Goal: Task Accomplishment & Management: Manage account settings

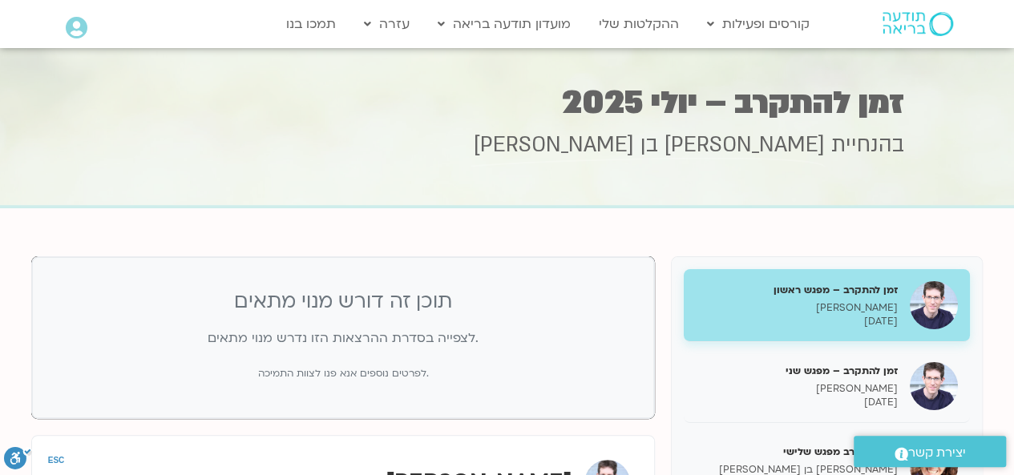
click at [77, 27] on icon at bounding box center [77, 28] width 22 height 22
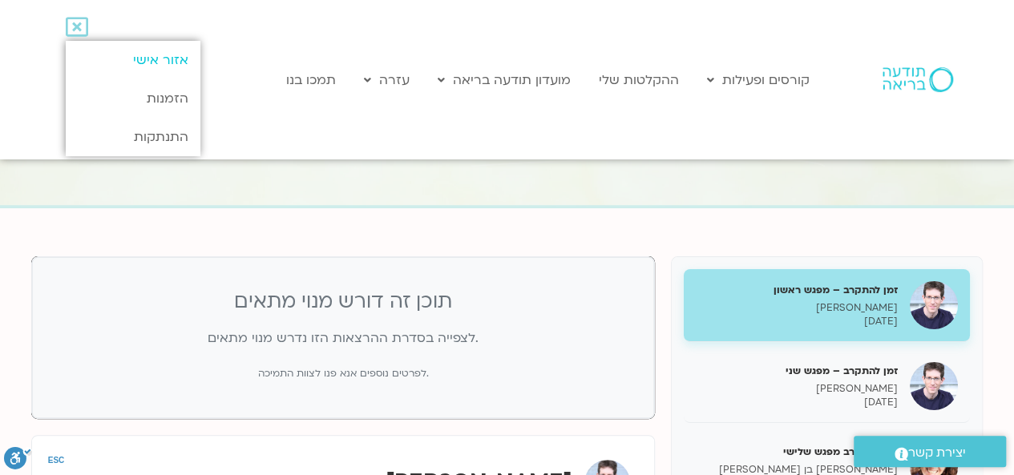
click at [165, 54] on link "אזור אישי" at bounding box center [133, 60] width 134 height 38
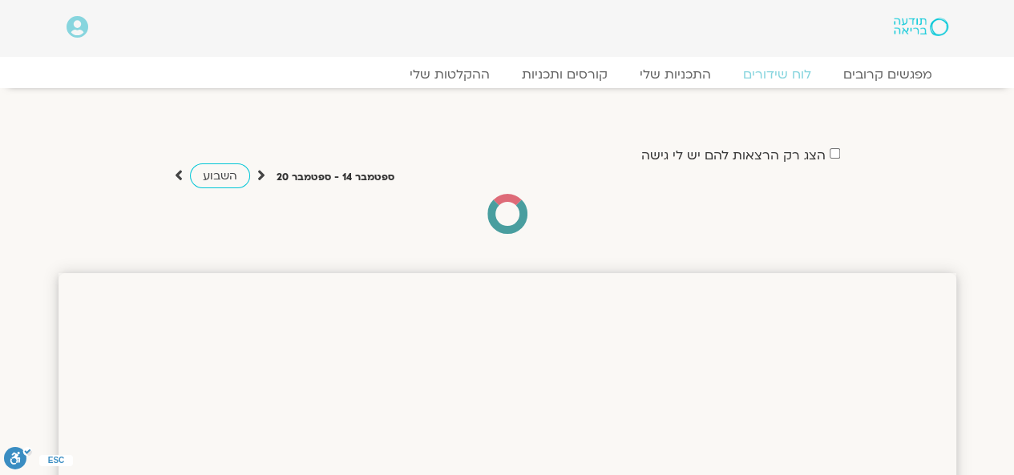
click at [79, 34] on icon at bounding box center [78, 27] width 22 height 22
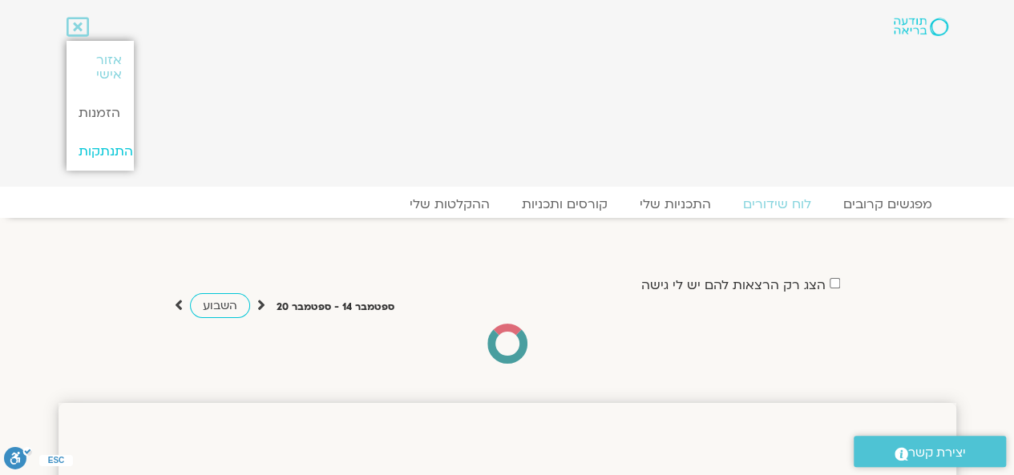
click at [82, 152] on link "התנתקות" at bounding box center [100, 151] width 67 height 38
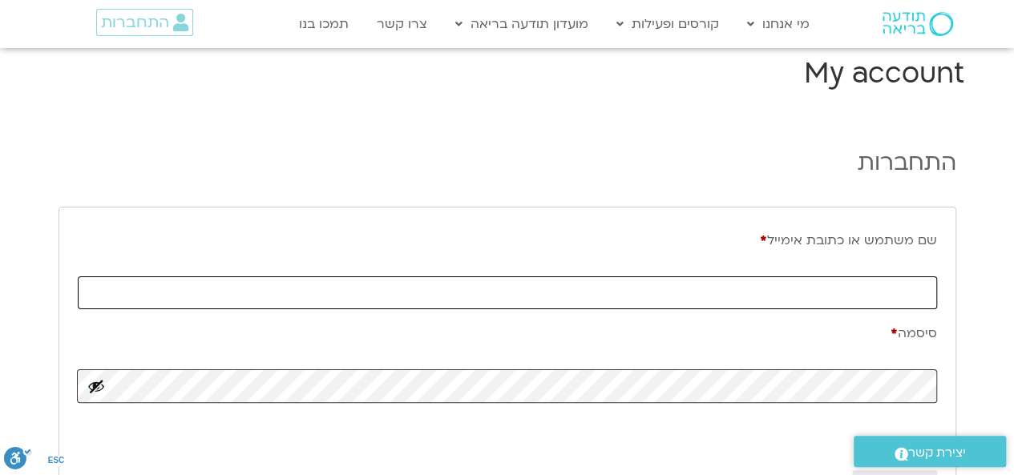
click at [768, 295] on input "שם משתמש או כתובת אימייל * חובה" at bounding box center [507, 293] width 859 height 33
click at [794, 291] on input "שם משתמש או כתובת אימייל * חובה" at bounding box center [507, 293] width 859 height 33
type input "צ"
type input "[EMAIL_ADDRESS][DOMAIN_NAME]"
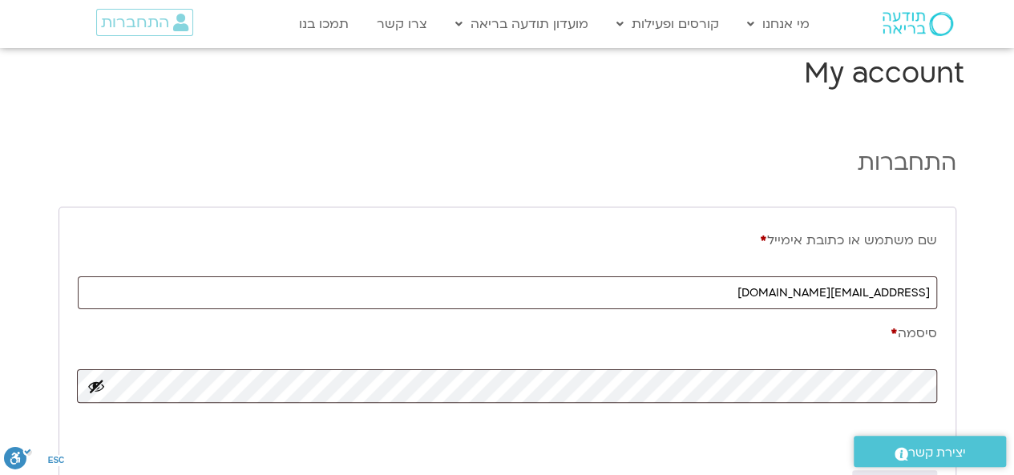
click at [988, 326] on section "התחברות שם משתמש או כתובת אימייל * חובה [PERSON_NAME][EMAIL_ADDRESS][DOMAIN_NAM…" at bounding box center [507, 364] width 1014 height 463
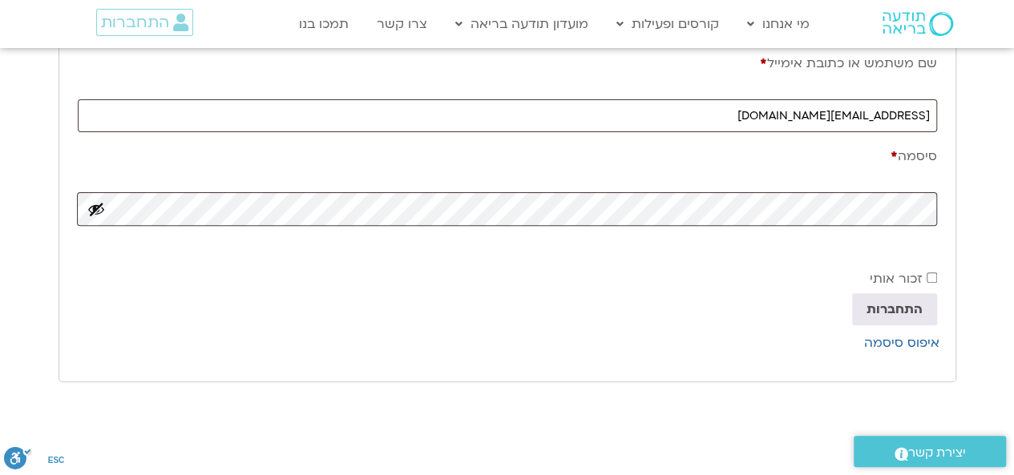
scroll to position [257, 0]
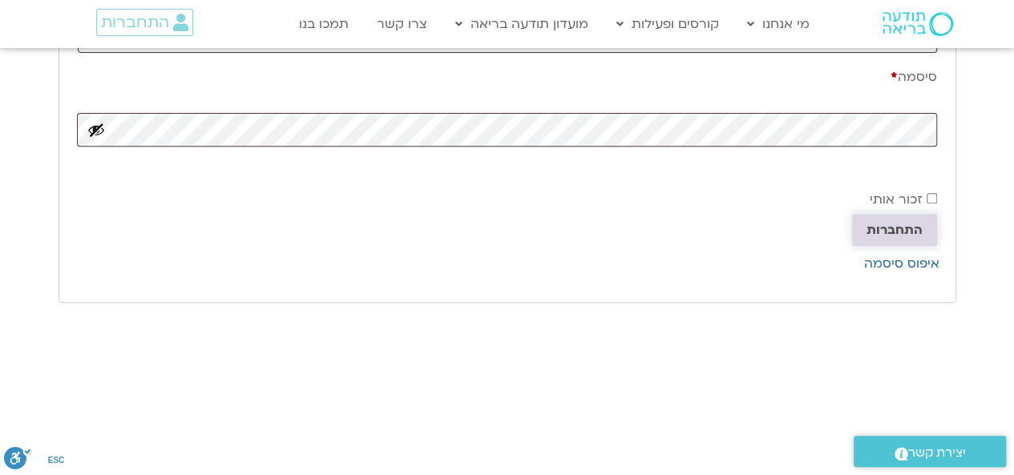
click at [909, 227] on button "התחברות" at bounding box center [894, 230] width 85 height 32
